Goal: Task Accomplishment & Management: Use online tool/utility

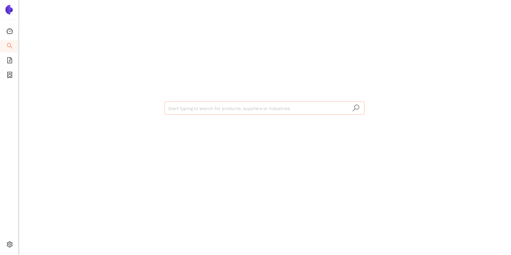
click at [183, 108] on input "search" at bounding box center [264, 108] width 193 height 13
click at [9, 59] on icon "file-add" at bounding box center [10, 60] width 6 height 6
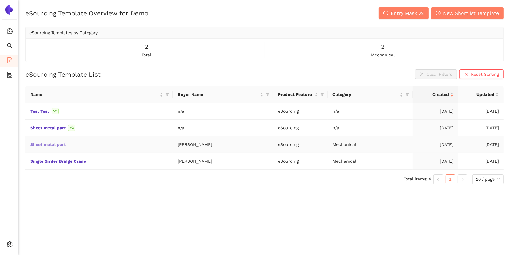
click at [0, 0] on link "Sheet metal part" at bounding box center [0, 0] width 0 height 0
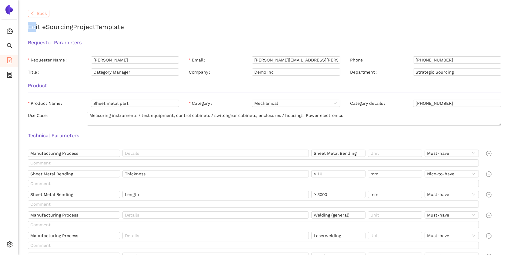
drag, startPoint x: 36, startPoint y: 17, endPoint x: 41, endPoint y: 15, distance: 5.3
click at [41, 15] on span "Back" at bounding box center [42, 13] width 10 height 7
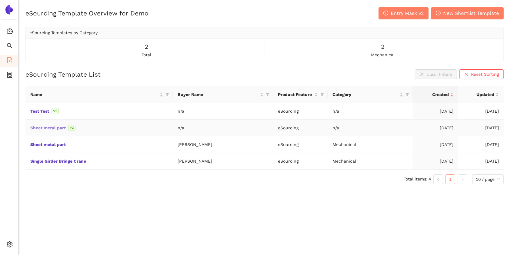
click at [0, 0] on link "Sheet metal part" at bounding box center [0, 0] width 0 height 0
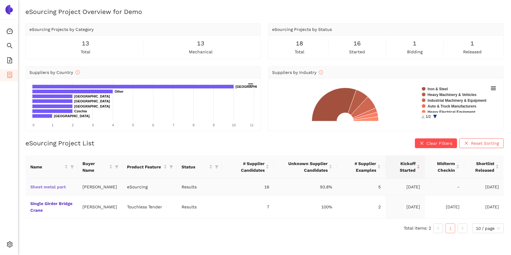
click at [0, 0] on link "Sheet metal part" at bounding box center [0, 0] width 0 height 0
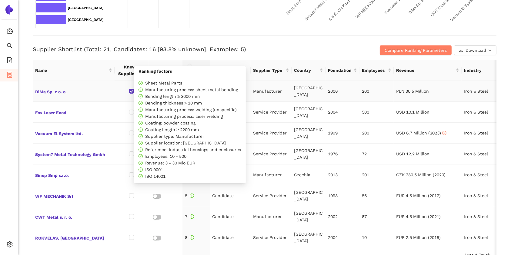
scroll to position [213, 0]
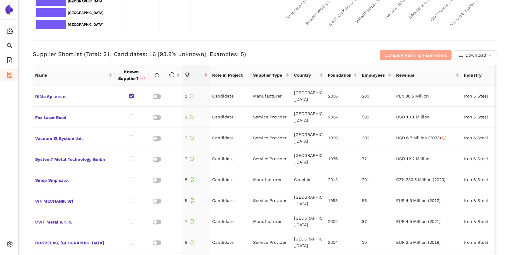
click at [387, 59] on button "Compare Ranking Parameters" at bounding box center [416, 55] width 72 height 10
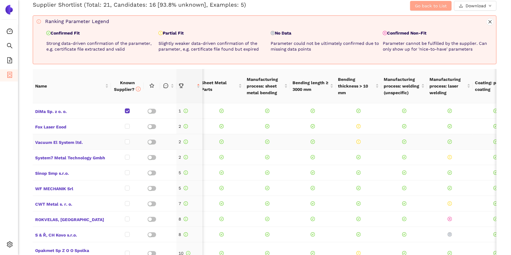
scroll to position [0, 0]
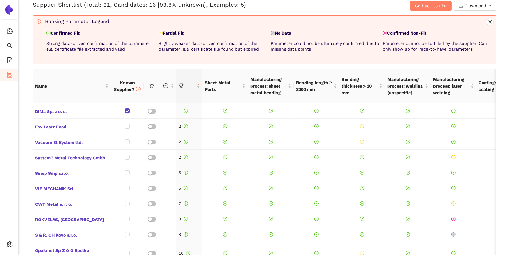
click at [62, 31] on p "Confirmed Fit" at bounding box center [101, 33] width 110 height 6
click at [170, 35] on p "Partial Fit" at bounding box center [214, 33] width 110 height 6
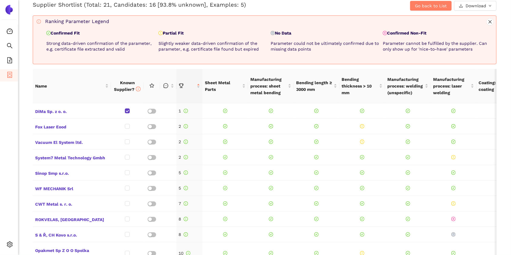
click at [212, 43] on p "Slightly weaker data-driven confirmation of the parameter, e.g. certificate fil…" at bounding box center [214, 47] width 110 height 12
click at [276, 31] on p "No Data" at bounding box center [326, 33] width 110 height 6
click at [395, 32] on p "Confirmed Non-Fit" at bounding box center [438, 33] width 110 height 6
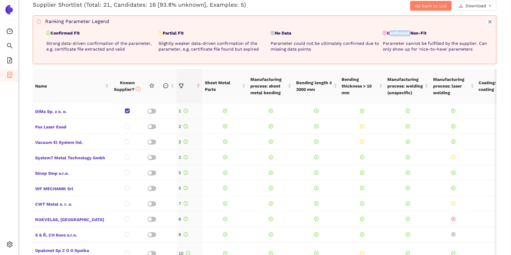
click at [395, 32] on p "Confirmed Non-Fit" at bounding box center [438, 33] width 110 height 6
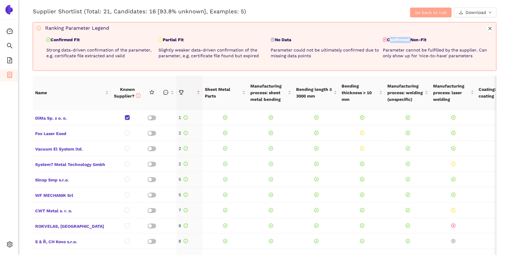
click at [420, 12] on span "Go back to List" at bounding box center [431, 12] width 32 height 7
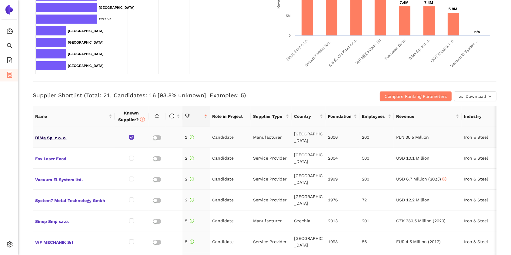
click at [59, 135] on span "DiMa Sp. z o. o." at bounding box center [73, 137] width 77 height 8
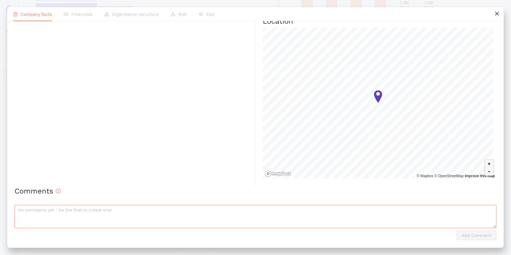
click at [89, 211] on textarea at bounding box center [256, 216] width 482 height 23
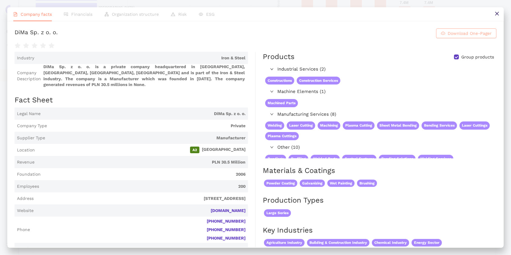
click at [448, 34] on span "Download One-Pager" at bounding box center [470, 33] width 44 height 7
click at [493, 16] on button at bounding box center [498, 14] width 14 height 14
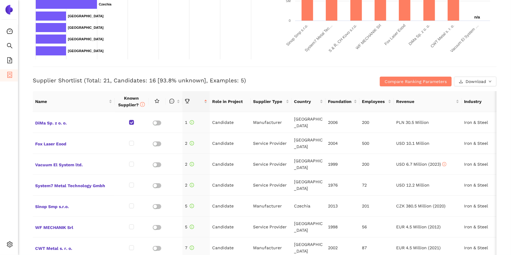
scroll to position [186, 0]
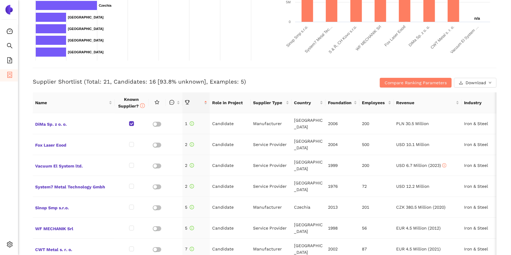
click at [22, 68] on div "Back eSourcing : Sheet metal part Project Timeline Entry Mask Kick-Off Done 5/1…" at bounding box center [264, 127] width 493 height 255
drag, startPoint x: 407, startPoint y: 77, endPoint x: 402, endPoint y: 85, distance: 9.0
click at [402, 85] on div "Supplier Shortlist (Total: 21, Candidates: 16 [93.8% unknown], Examples: 5) Com…" at bounding box center [265, 78] width 464 height 20
click at [402, 85] on span "Compare Ranking Parameters" at bounding box center [416, 82] width 62 height 7
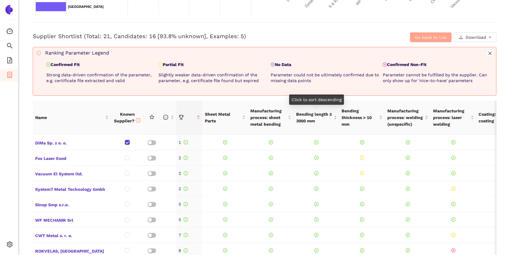
scroll to position [231, 0]
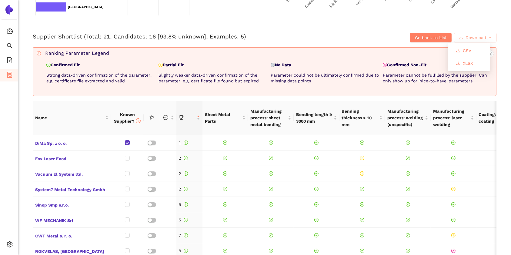
click at [466, 38] on span "Download" at bounding box center [476, 37] width 21 height 7
click at [420, 38] on span "Go back to List" at bounding box center [431, 37] width 32 height 7
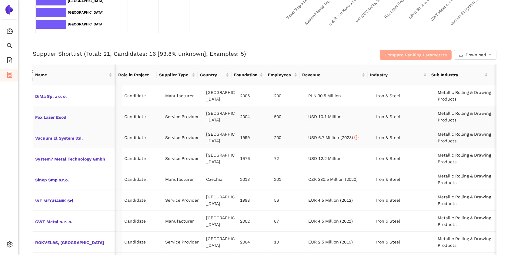
scroll to position [0, 0]
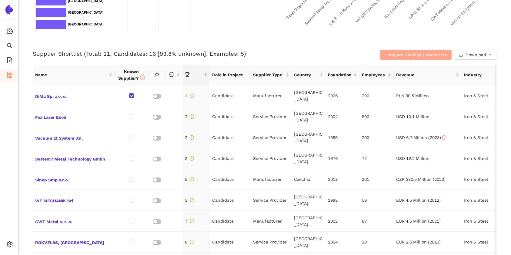
click at [408, 52] on span "Compare Ranking Parameters" at bounding box center [416, 55] width 62 height 7
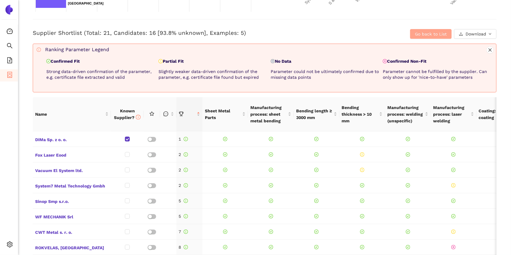
scroll to position [231, 0]
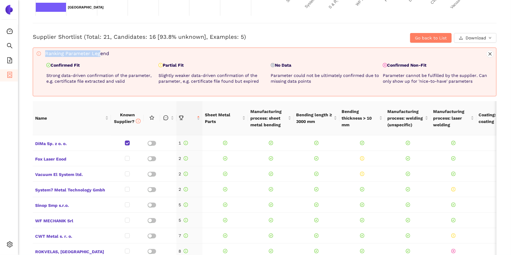
drag, startPoint x: 46, startPoint y: 52, endPoint x: 98, endPoint y: 50, distance: 52.8
click at [98, 50] on div "Ranking Parameter Legend" at bounding box center [269, 53] width 449 height 7
click at [67, 53] on div "Ranking Parameter Legend" at bounding box center [269, 53] width 449 height 7
click at [56, 64] on p "Confirmed Fit" at bounding box center [101, 65] width 110 height 6
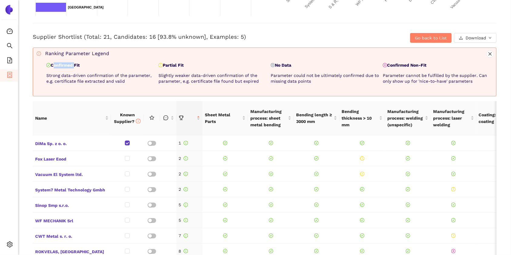
click at [56, 64] on p "Confirmed Fit" at bounding box center [101, 65] width 110 height 6
click at [204, 76] on p "Slightly weaker data-driven confirmation of the parameter, e.g. certificate fil…" at bounding box center [214, 79] width 110 height 12
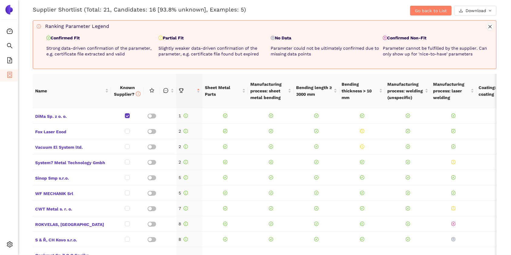
scroll to position [259, 0]
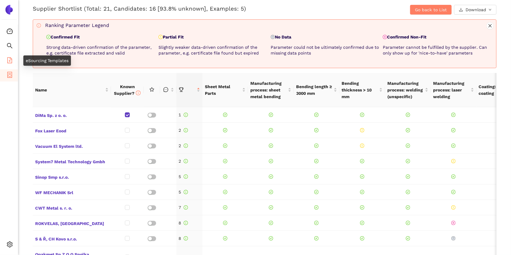
click at [10, 64] on span "file-add" at bounding box center [10, 61] width 6 height 12
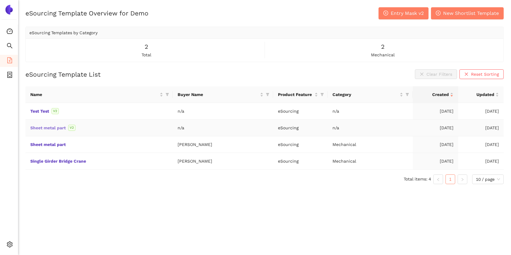
click at [0, 0] on link "Sheet metal part" at bounding box center [0, 0] width 0 height 0
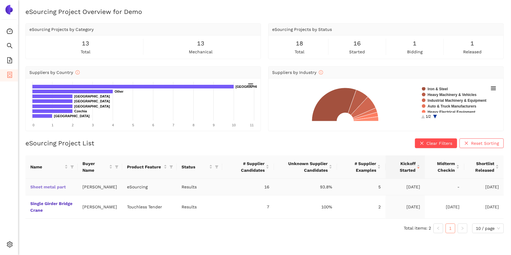
click at [0, 0] on link "Sheet metal part" at bounding box center [0, 0] width 0 height 0
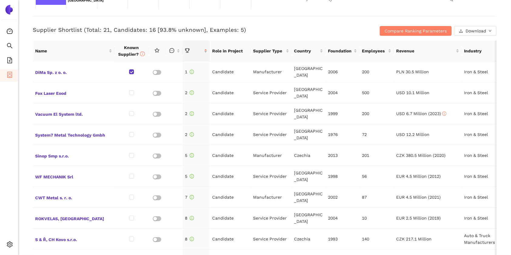
scroll to position [238, 0]
click at [22, 149] on div "Back eSourcing : Sheet metal part Project Timeline Entry Mask Kick-Off Done [DA…" at bounding box center [264, 127] width 493 height 255
click at [9, 79] on span "container" at bounding box center [10, 76] width 6 height 12
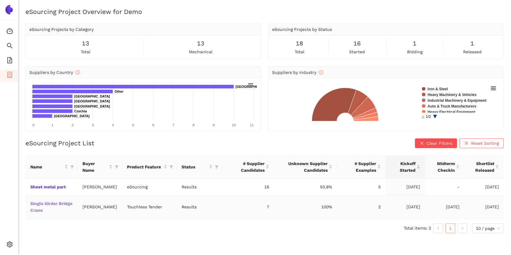
click at [0, 0] on link "Single Girder Bridge Crane" at bounding box center [0, 0] width 0 height 0
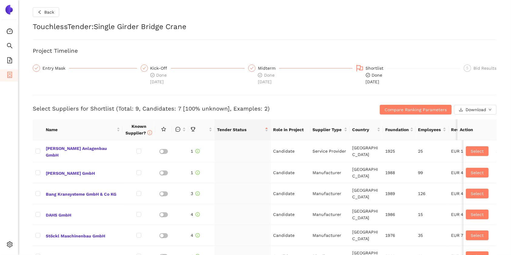
checkbox input "true"
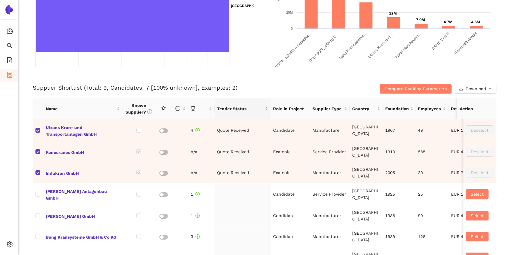
scroll to position [263, 0]
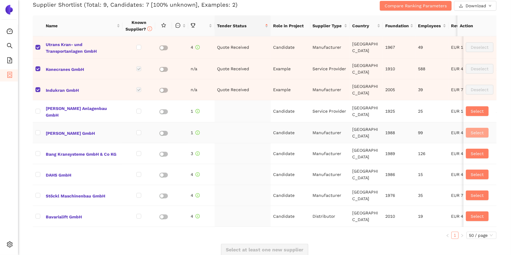
click at [471, 134] on span "Select" at bounding box center [477, 133] width 13 height 7
checkbox input "true"
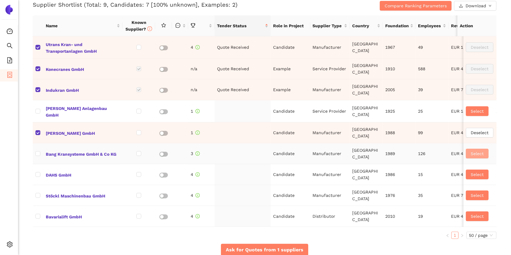
click at [471, 152] on span "Select" at bounding box center [477, 153] width 13 height 7
checkbox input "true"
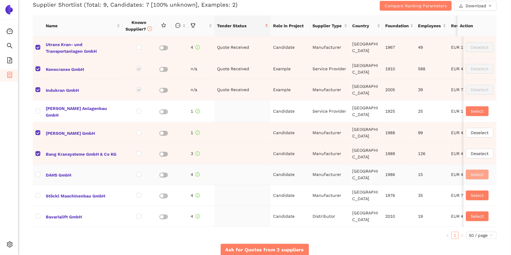
click at [467, 170] on button "Select" at bounding box center [477, 175] width 23 height 10
checkbox input "true"
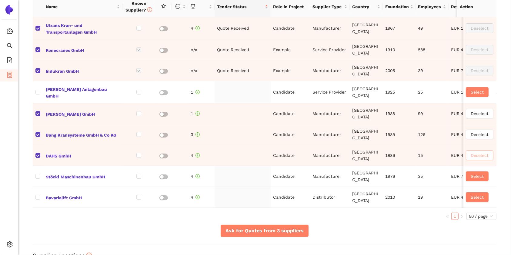
scroll to position [282, 0]
click at [252, 235] on span "Ask for Quotes from 3 suppliers" at bounding box center [265, 231] width 78 height 8
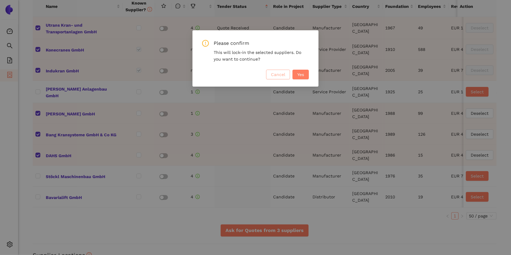
click at [274, 71] on button "Cancel" at bounding box center [278, 75] width 24 height 10
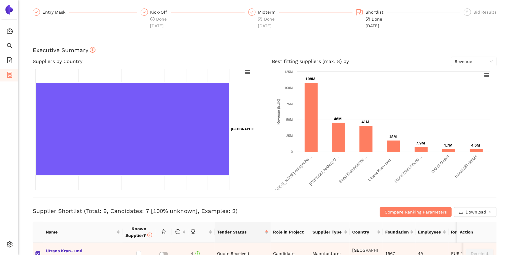
scroll to position [55, 0]
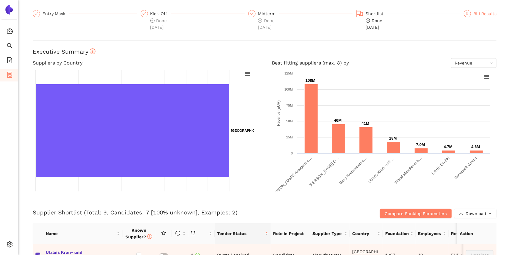
click at [474, 13] on div "Bid Results" at bounding box center [485, 13] width 23 height 7
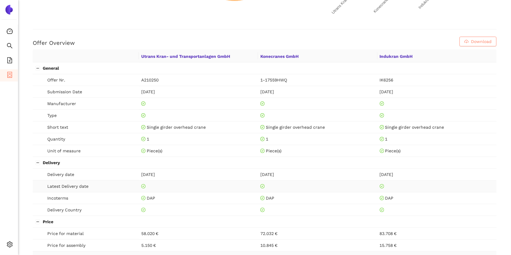
scroll to position [224, 0]
click at [33, 108] on td "Manufacturer" at bounding box center [86, 105] width 106 height 12
click at [8, 73] on icon "container" at bounding box center [10, 75] width 6 height 6
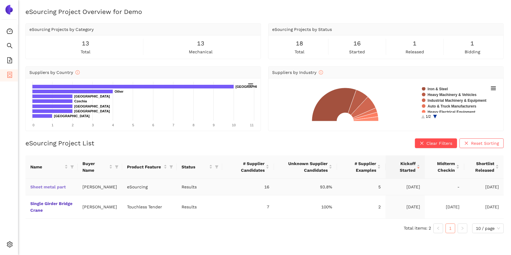
click at [0, 0] on link "Sheet metal part" at bounding box center [0, 0] width 0 height 0
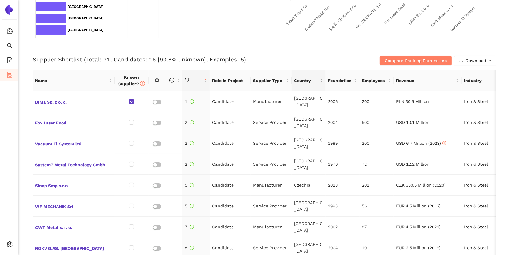
scroll to position [211, 0]
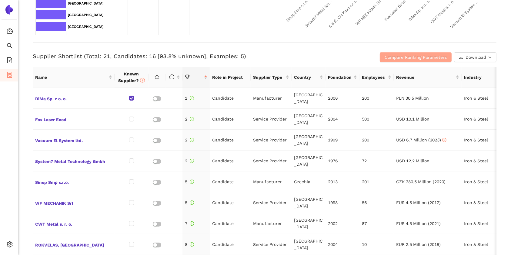
click at [399, 52] on button "Compare Ranking Parameters" at bounding box center [416, 57] width 72 height 10
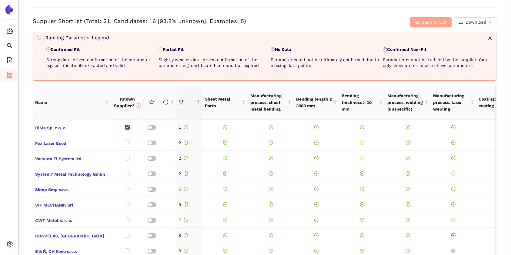
scroll to position [247, 0]
